Goal: Task Accomplishment & Management: Manage account settings

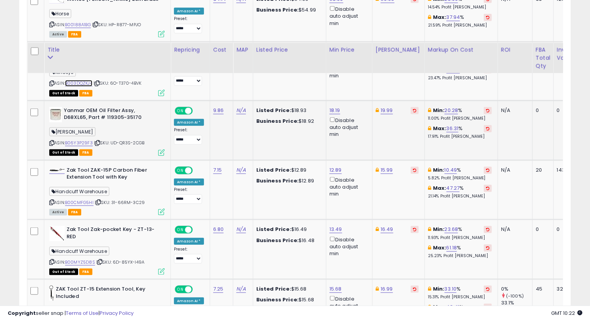
scroll to position [457, 0]
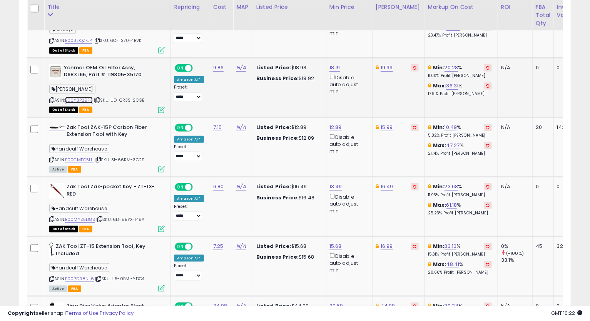
click at [79, 101] on link "B06Y3P29F3" at bounding box center [79, 100] width 28 height 7
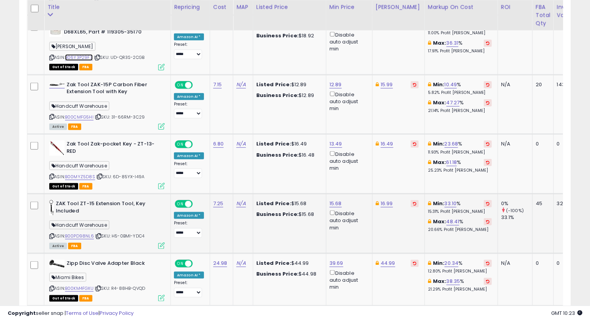
scroll to position [543, 0]
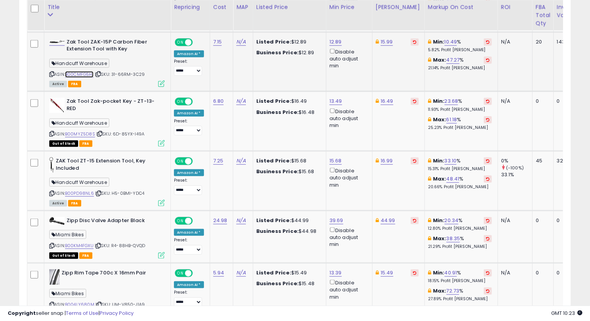
click at [81, 74] on link "B00CMFG5HI" at bounding box center [79, 74] width 28 height 7
click at [51, 75] on icon at bounding box center [51, 74] width 5 height 4
click at [52, 73] on icon at bounding box center [51, 74] width 5 height 4
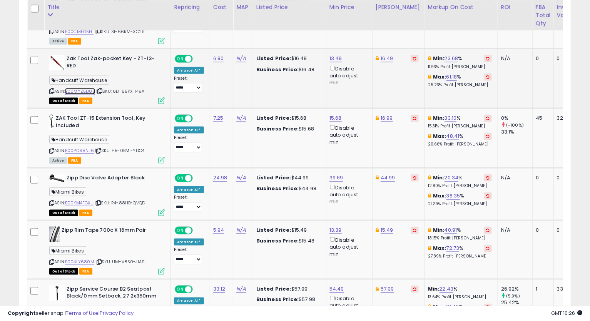
click at [87, 92] on link "B00MYZ5D8S" at bounding box center [80, 91] width 30 height 7
click at [330, 58] on link "13.49" at bounding box center [336, 59] width 13 height 8
drag, startPoint x: 323, startPoint y: 39, endPoint x: 299, endPoint y: 40, distance: 24.6
click at [299, 40] on div "This will override store markup" at bounding box center [327, 43] width 100 height 8
drag, startPoint x: 305, startPoint y: 31, endPoint x: 256, endPoint y: 58, distance: 55.7
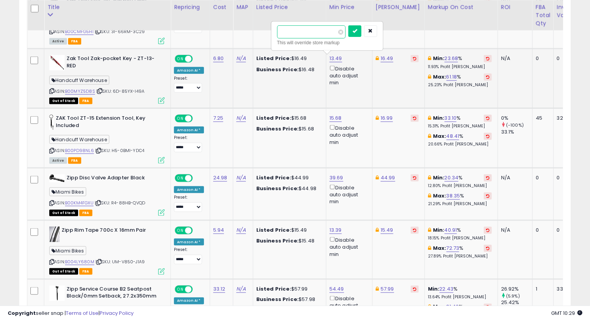
paste input "number"
type input "*****"
click button "submit" at bounding box center [355, 31] width 13 height 12
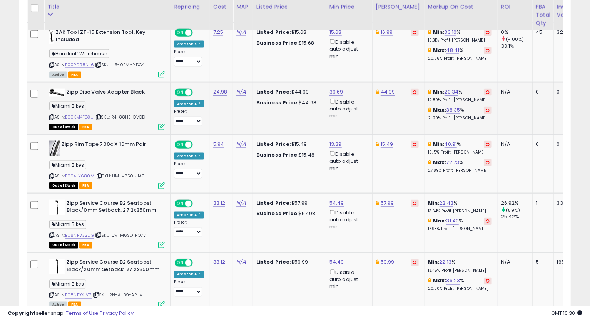
scroll to position [628, 0]
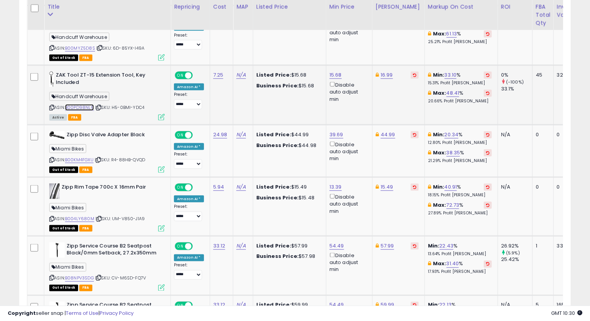
click at [81, 109] on link "B00PD98NL6" at bounding box center [79, 107] width 29 height 7
click at [52, 106] on icon at bounding box center [51, 108] width 5 height 4
click at [334, 73] on link "15.68" at bounding box center [336, 75] width 12 height 8
drag, startPoint x: 256, startPoint y: 53, endPoint x: 243, endPoint y: 57, distance: 12.9
click at [250, 54] on tbody "Wintec Webbers 28in Black Horse ASIN: B00188A1BG | SKU: HP-R877-MPJO Active FBA…" at bounding box center [381, 315] width 709 height 1078
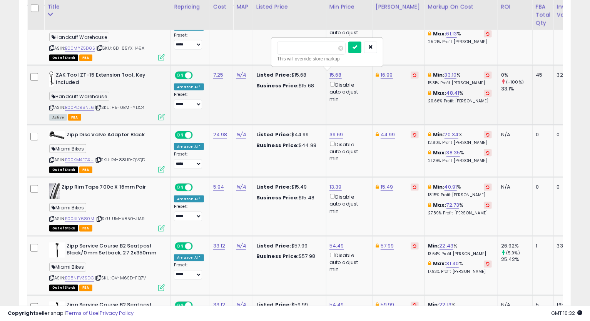
type input "*****"
click button "submit" at bounding box center [355, 48] width 13 height 12
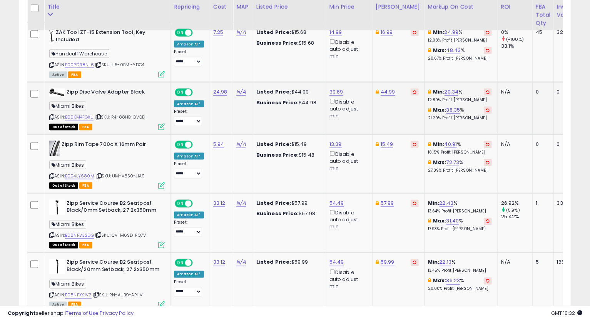
scroll to position [714, 0]
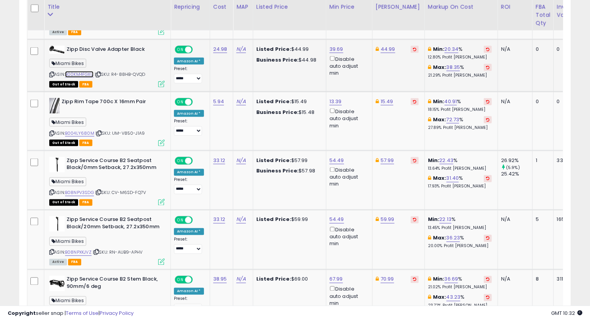
click at [77, 74] on link "B00KM4FGXU" at bounding box center [79, 74] width 28 height 7
click at [384, 50] on link "44.99" at bounding box center [388, 49] width 15 height 8
type input "*****"
click button "submit" at bounding box center [407, 22] width 13 height 12
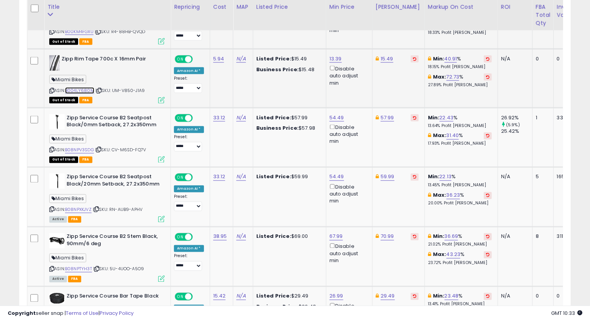
click at [90, 89] on link "B004LY680M" at bounding box center [79, 90] width 29 height 7
click at [385, 57] on link "15.49" at bounding box center [387, 59] width 13 height 8
type input "*****"
click button "submit" at bounding box center [406, 31] width 13 height 12
click at [334, 58] on link "13.39" at bounding box center [336, 59] width 12 height 8
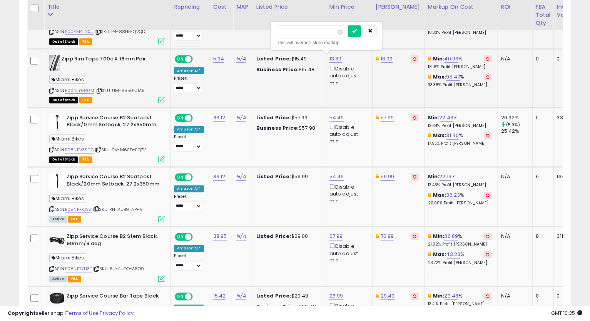
type input "*****"
click button "submit" at bounding box center [354, 31] width 13 height 12
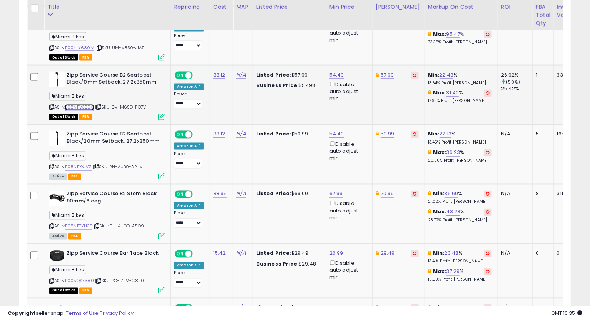
click at [90, 106] on link "B08NPV3SDG" at bounding box center [79, 107] width 29 height 7
click at [52, 105] on icon at bounding box center [51, 107] width 5 height 4
click at [381, 74] on link "57.99" at bounding box center [387, 75] width 13 height 8
click at [338, 48] on input "*****" at bounding box center [363, 47] width 69 height 13
type input "*****"
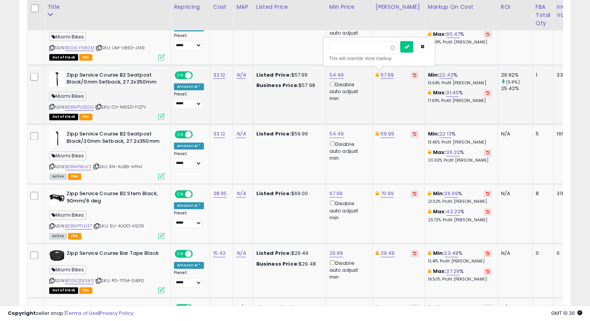
click button "submit" at bounding box center [407, 47] width 13 height 12
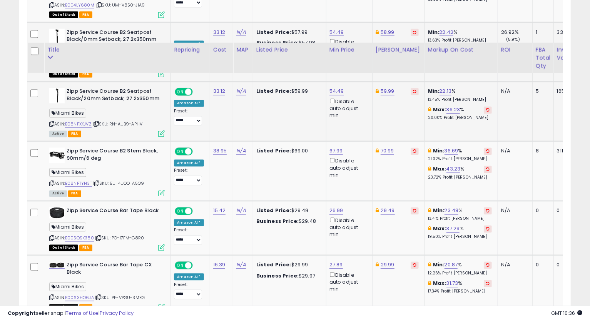
scroll to position [885, 0]
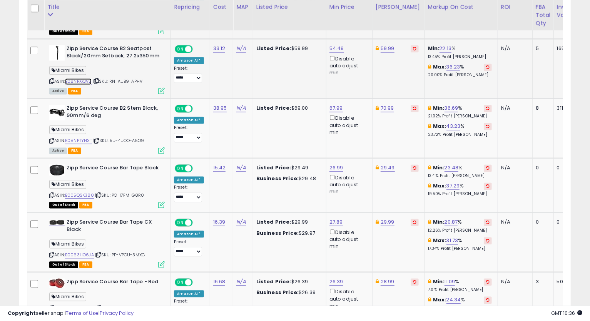
click at [79, 79] on link "B08NPXKJVZ" at bounding box center [78, 82] width 27 height 7
click at [52, 81] on icon at bounding box center [51, 81] width 5 height 4
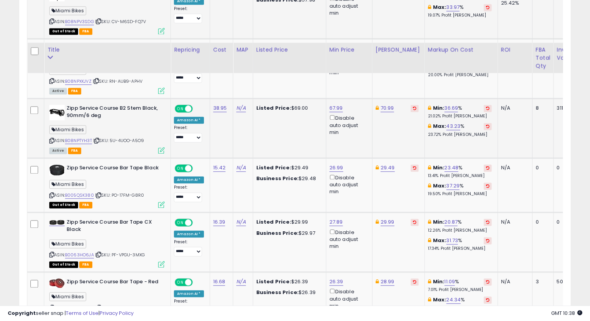
scroll to position [928, 0]
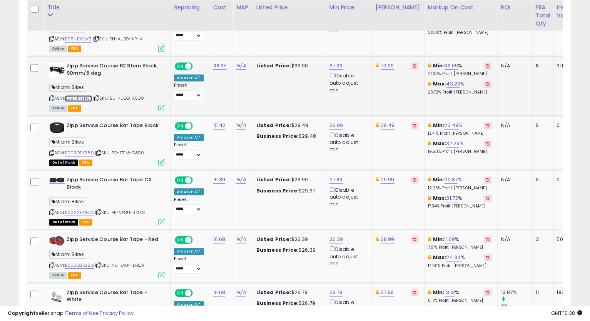
click at [83, 96] on link "B08NPTYH3T" at bounding box center [78, 98] width 27 height 7
click at [74, 96] on link "B08NPTYH3T" at bounding box center [78, 98] width 27 height 7
click at [50, 97] on icon at bounding box center [51, 98] width 5 height 4
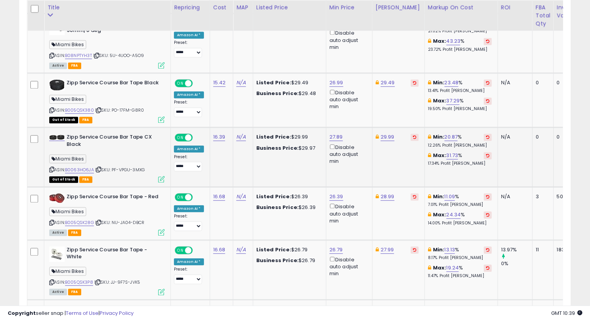
scroll to position [1014, 0]
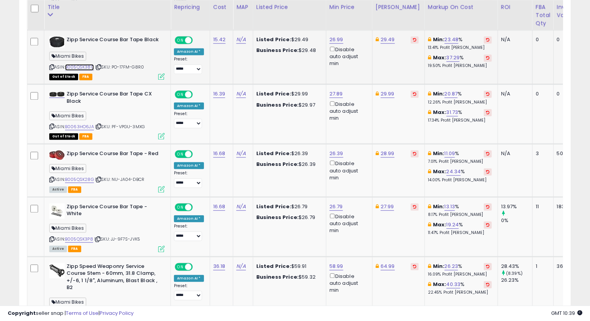
click at [74, 64] on link "B005QSK380" at bounding box center [79, 67] width 29 height 7
click at [387, 39] on link "29.49" at bounding box center [388, 40] width 14 height 8
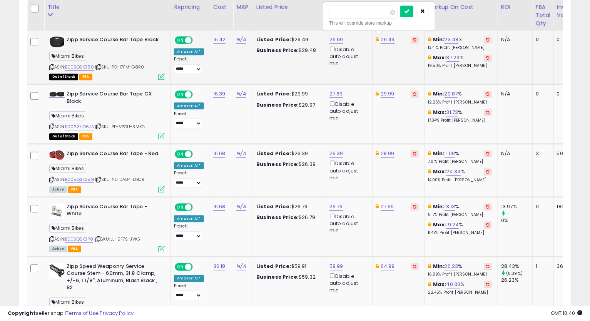
drag, startPoint x: 340, startPoint y: 14, endPoint x: 332, endPoint y: 26, distance: 14.4
click at [327, 16] on div "***** This will override store markup" at bounding box center [379, 16] width 111 height 28
type input "*****"
click button "submit" at bounding box center [407, 11] width 13 height 12
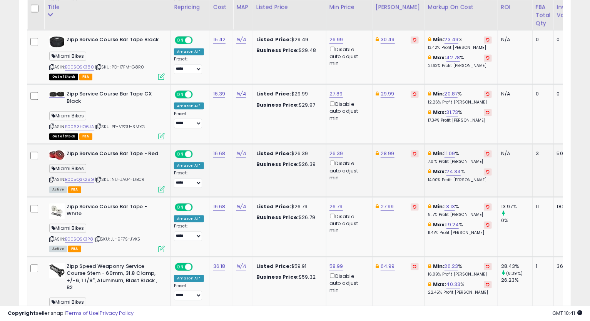
scroll to position [1056, 0]
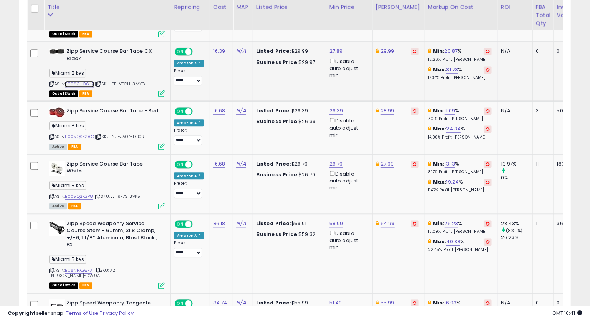
click at [89, 84] on link "B0063HO6JA" at bounding box center [79, 84] width 29 height 7
click at [388, 50] on link "29.99" at bounding box center [388, 51] width 14 height 8
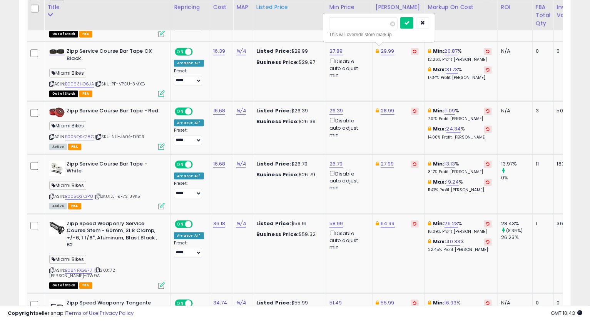
drag, startPoint x: 354, startPoint y: 24, endPoint x: 312, endPoint y: 25, distance: 42.0
type input "*****"
click button "submit" at bounding box center [407, 23] width 13 height 12
click at [330, 51] on link "27.89" at bounding box center [336, 51] width 13 height 8
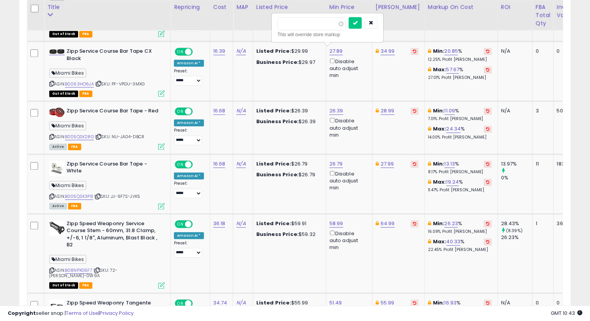
drag, startPoint x: 315, startPoint y: 27, endPoint x: 254, endPoint y: 32, distance: 61.5
type input "*****"
click button "submit" at bounding box center [355, 23] width 13 height 12
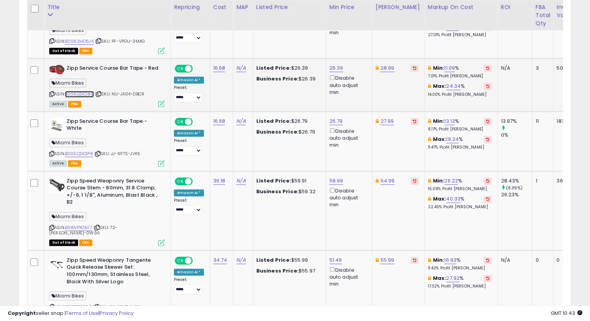
click at [81, 95] on link "B005QSK28G" at bounding box center [79, 94] width 29 height 7
click at [49, 92] on icon at bounding box center [51, 94] width 5 height 4
click at [388, 70] on link "28.99" at bounding box center [388, 68] width 14 height 8
type input "*****"
click button "submit" at bounding box center [407, 40] width 13 height 12
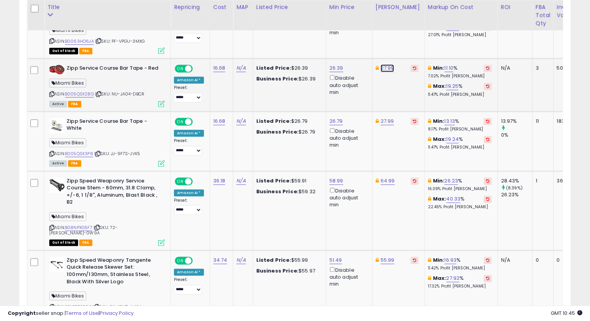
click at [391, 65] on link "27.99" at bounding box center [387, 68] width 13 height 8
type input "*****"
click button "submit" at bounding box center [407, 40] width 13 height 12
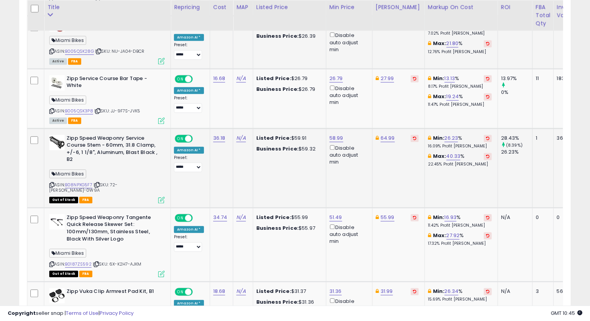
scroll to position [1185, 0]
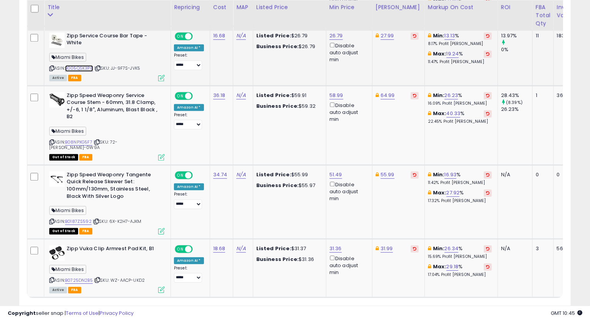
click at [77, 65] on link "B005QSK3P8" at bounding box center [79, 68] width 28 height 7
click at [53, 66] on icon at bounding box center [51, 68] width 5 height 4
click at [50, 68] on icon at bounding box center [51, 68] width 5 height 4
click at [234, 145] on td "N/A" at bounding box center [243, 124] width 20 height 79
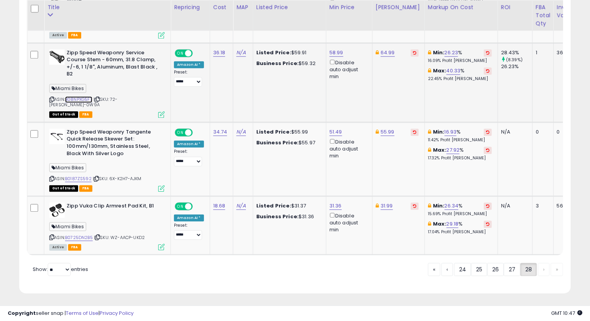
click at [76, 96] on link "B08NPXG5F7" at bounding box center [78, 99] width 27 height 7
click at [389, 52] on link "64.99" at bounding box center [388, 53] width 14 height 8
type input "*****"
click button "submit" at bounding box center [407, 24] width 13 height 12
click at [79, 176] on link "B0187ZS592" at bounding box center [78, 179] width 27 height 7
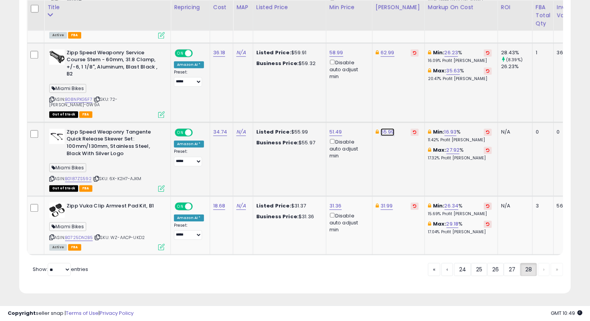
click at [388, 128] on link "55.99" at bounding box center [388, 132] width 14 height 8
type input "*****"
click button "submit" at bounding box center [407, 98] width 13 height 12
click at [385, 128] on link "58.98" at bounding box center [388, 132] width 14 height 8
type input "*****"
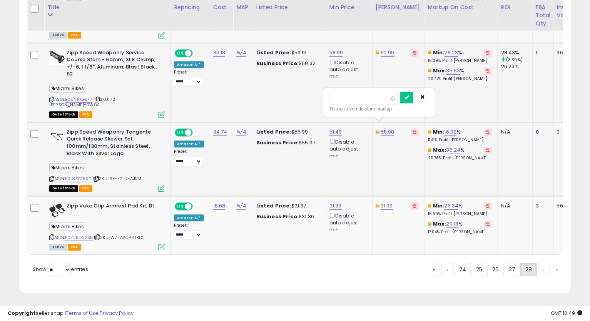
click button "submit" at bounding box center [407, 98] width 13 height 12
click at [336, 128] on link "51.49" at bounding box center [336, 132] width 13 height 8
drag, startPoint x: 302, startPoint y: 97, endPoint x: 286, endPoint y: 101, distance: 16.7
click at [286, 101] on input "*****" at bounding box center [311, 98] width 69 height 13
type input "*****"
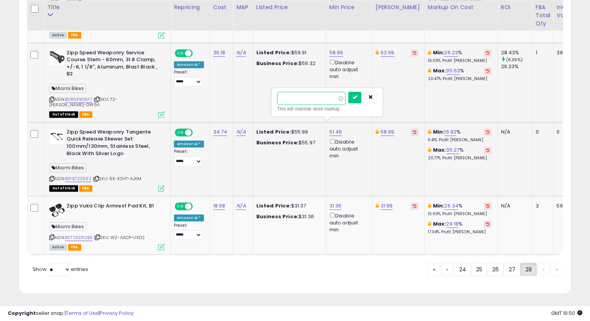
click button "submit" at bounding box center [355, 98] width 13 height 12
click at [80, 235] on link "B0725DN2B5" at bounding box center [79, 238] width 28 height 7
click at [50, 235] on icon at bounding box center [51, 237] width 5 height 4
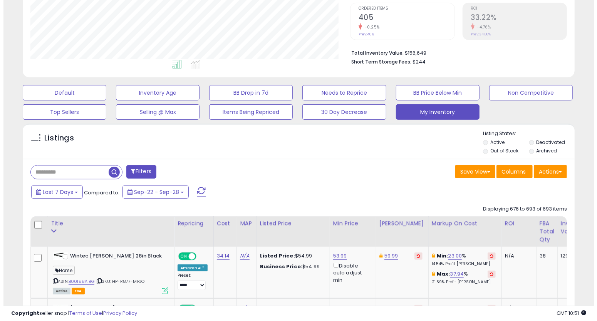
scroll to position [29, 0]
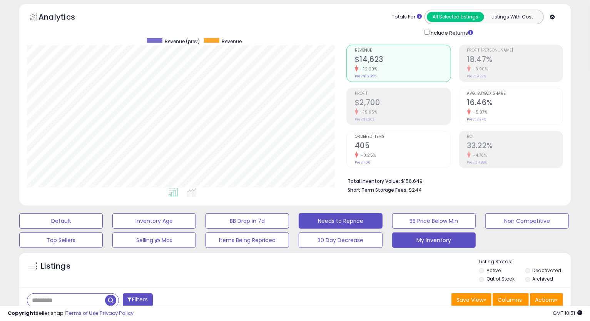
click at [357, 219] on button "Needs to Reprice" at bounding box center [341, 220] width 84 height 15
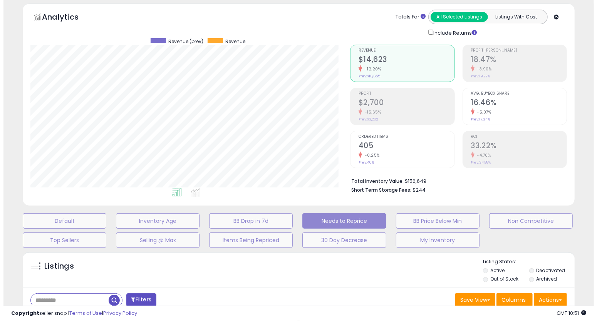
scroll to position [384939, 384774]
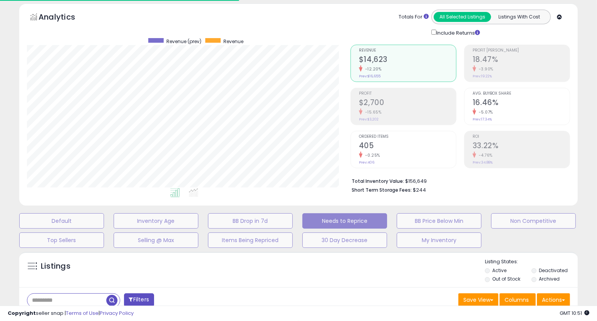
select select "**"
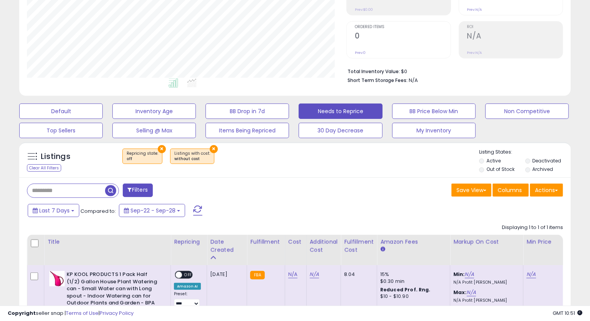
scroll to position [0, 0]
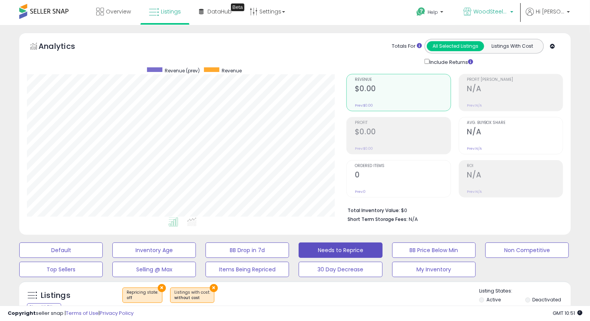
click at [490, 12] on span "WoodSteelTools" at bounding box center [491, 12] width 35 height 8
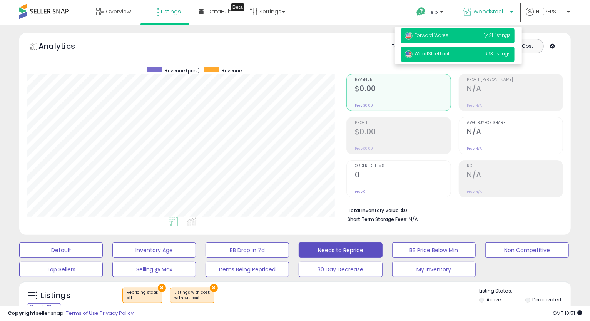
click at [431, 36] on span "Forward Wares" at bounding box center [427, 35] width 44 height 7
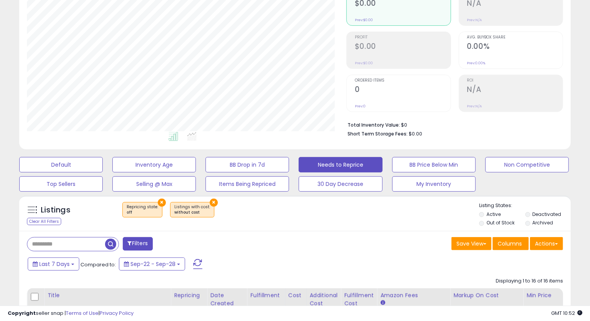
scroll to position [43, 0]
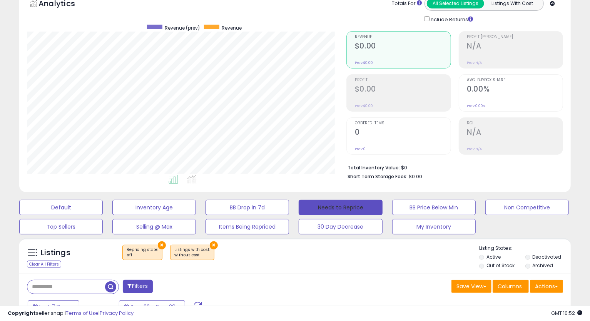
click at [369, 207] on button "Needs to Reprice" at bounding box center [341, 207] width 84 height 15
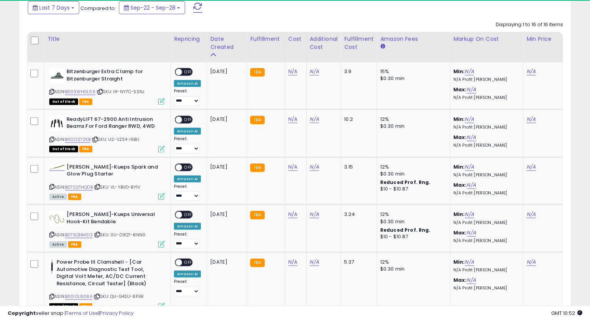
scroll to position [158, 320]
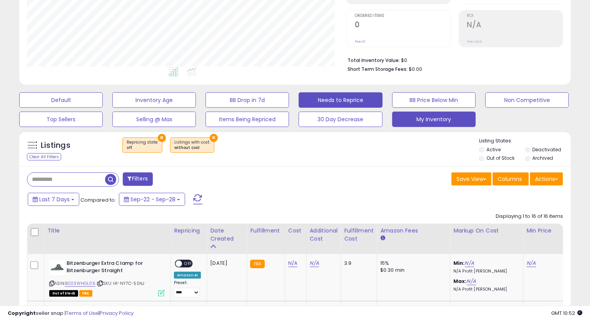
click at [443, 117] on button "My Inventory" at bounding box center [434, 119] width 84 height 15
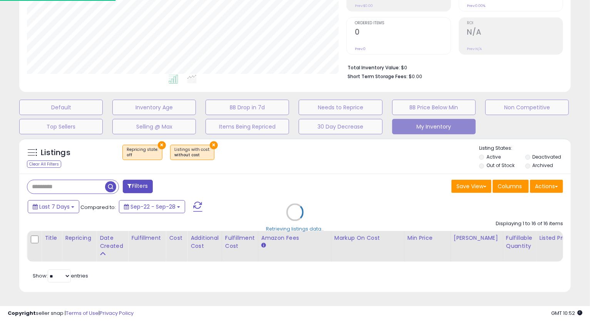
scroll to position [158, 323]
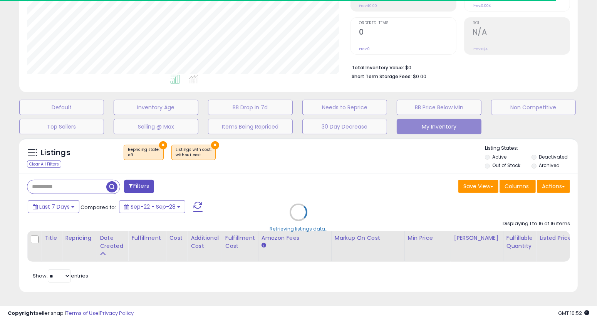
select select "**"
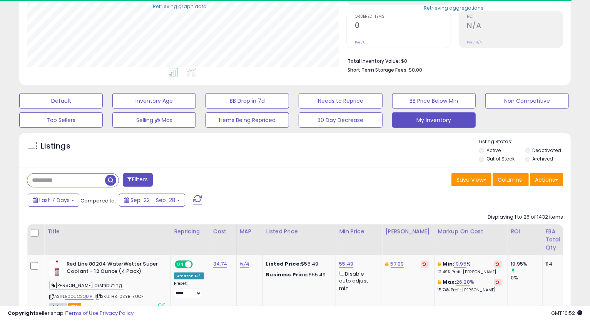
scroll to position [384939, 384777]
drag, startPoint x: 548, startPoint y: 217, endPoint x: 530, endPoint y: 218, distance: 18.1
click at [533, 217] on div "Displaying 1 to 25 of 1432 items" at bounding box center [525, 217] width 75 height 7
click at [529, 218] on div "Displaying 1 to 25 of 1432 items" at bounding box center [525, 217] width 75 height 7
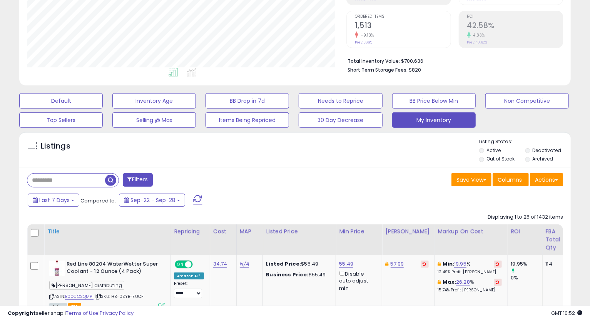
click at [56, 230] on div "Title" at bounding box center [107, 232] width 120 height 8
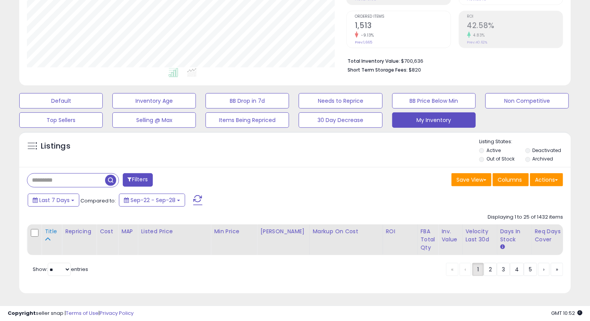
scroll to position [158, 320]
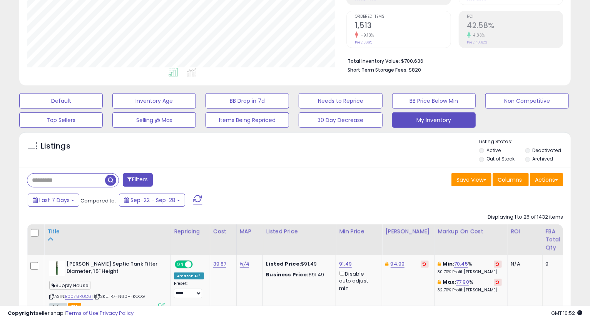
click at [48, 231] on div "Title" at bounding box center [107, 232] width 120 height 8
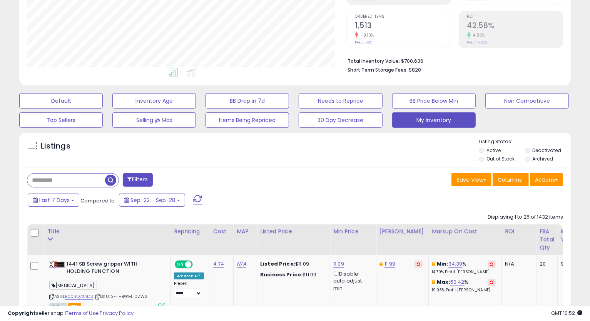
scroll to position [192, 0]
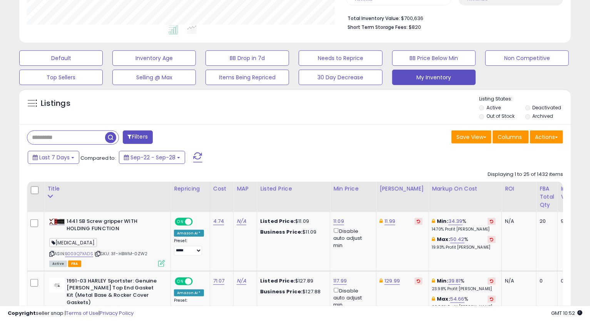
click at [357, 166] on div "Last 7 Days Compared to: Sep-22 - Sep-28" at bounding box center [227, 158] width 402 height 17
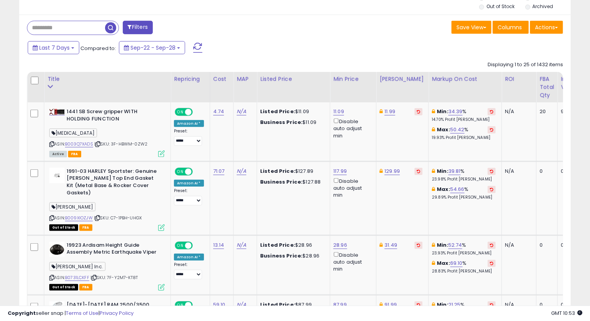
scroll to position [345, 0]
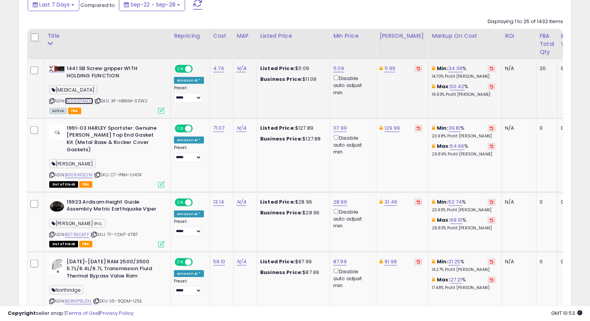
click at [74, 101] on link "B003Q7XADS" at bounding box center [79, 101] width 28 height 7
click at [52, 101] on icon at bounding box center [51, 101] width 5 height 4
click at [333, 67] on link "11.09" at bounding box center [338, 69] width 11 height 8
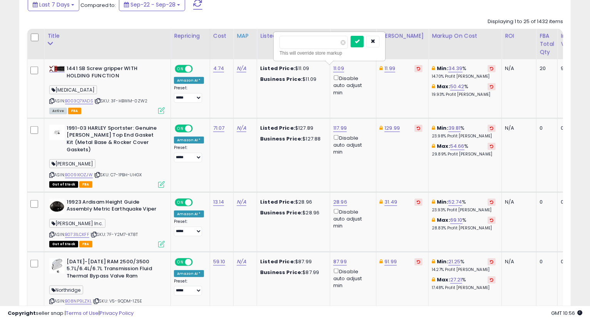
drag, startPoint x: 324, startPoint y: 39, endPoint x: 241, endPoint y: 49, distance: 84.2
type input "*****"
click button "submit" at bounding box center [357, 42] width 13 height 12
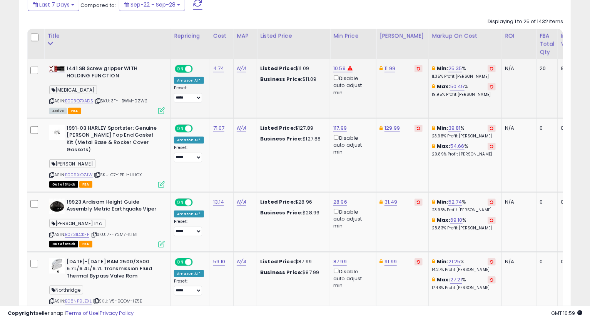
click at [52, 100] on icon at bounding box center [51, 101] width 5 height 4
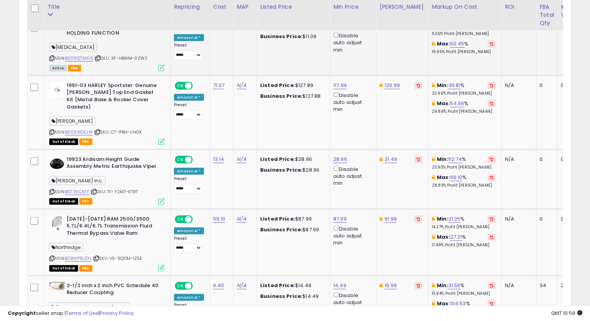
scroll to position [431, 0]
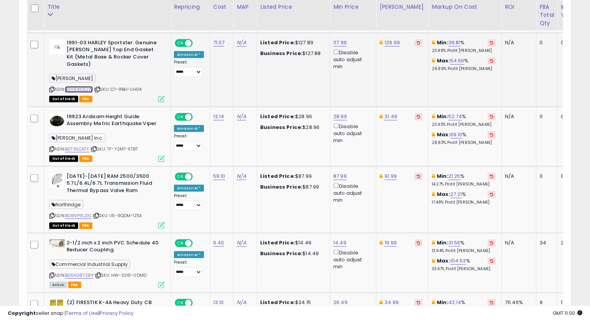
click at [80, 90] on link "B009XIOZJW" at bounding box center [79, 89] width 28 height 7
click at [391, 44] on link "129.99" at bounding box center [392, 43] width 15 height 8
type input "******"
click button "submit" at bounding box center [411, 16] width 13 height 12
click at [335, 42] on link "117.99" at bounding box center [339, 43] width 13 height 8
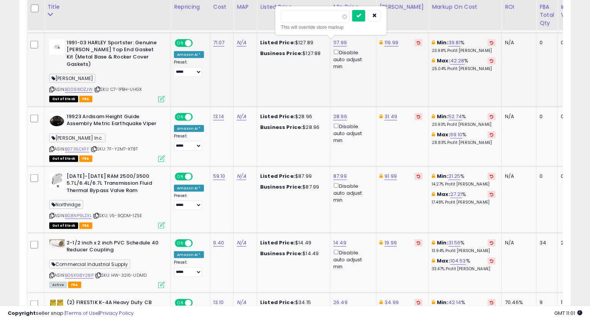
type input "******"
click button "submit" at bounding box center [358, 16] width 13 height 12
click at [337, 43] on link "115.99" at bounding box center [340, 43] width 14 height 8
click at [295, 18] on input "******" at bounding box center [316, 16] width 69 height 13
type input "******"
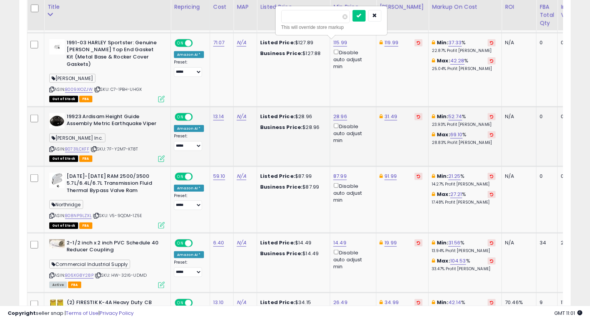
click button "submit" at bounding box center [359, 16] width 13 height 12
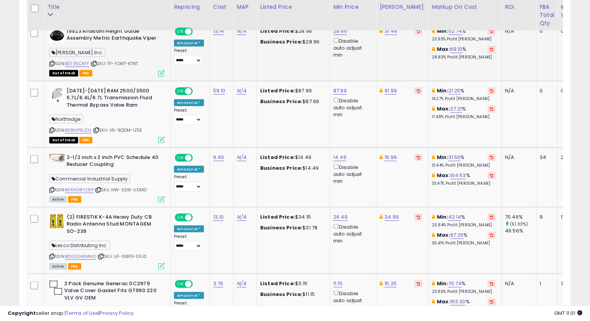
scroll to position [473, 0]
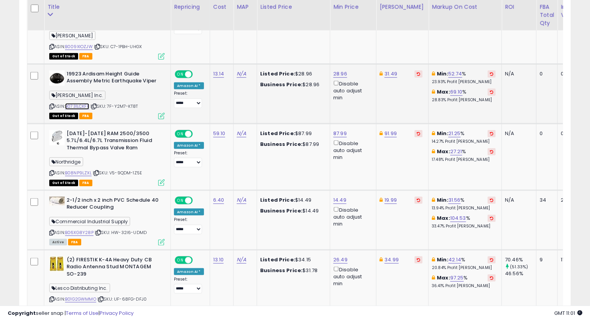
click at [88, 108] on link "B0731LCKFF" at bounding box center [77, 106] width 24 height 7
click at [389, 73] on link "31.49" at bounding box center [391, 74] width 13 height 8
drag, startPoint x: 365, startPoint y: 51, endPoint x: 280, endPoint y: 52, distance: 85.5
type input "*****"
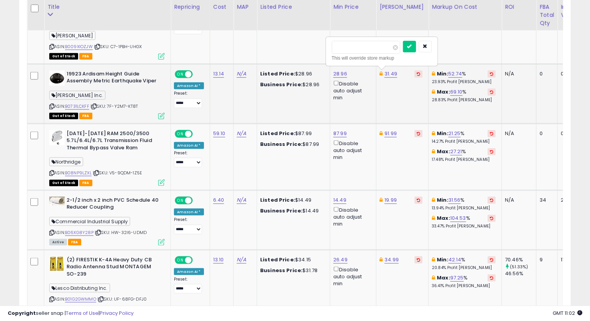
click button "submit" at bounding box center [409, 47] width 13 height 12
click at [336, 73] on link "28.96" at bounding box center [340, 74] width 14 height 8
type input "*"
type input "*****"
click button "submit" at bounding box center [358, 47] width 13 height 12
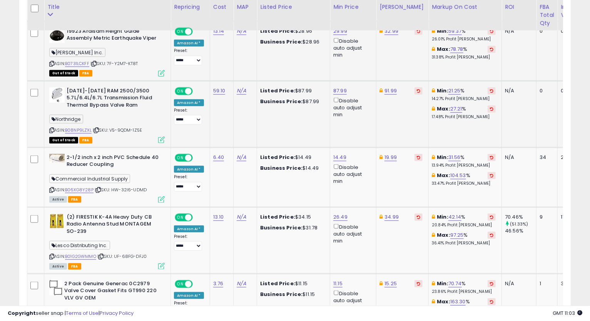
scroll to position [559, 0]
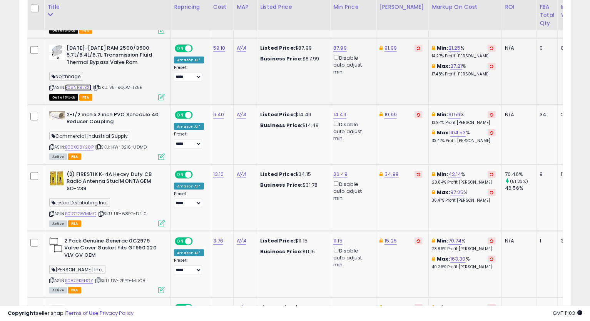
click at [74, 87] on link "B08NP9LZXL" at bounding box center [78, 87] width 27 height 7
